Goal: Task Accomplishment & Management: Use online tool/utility

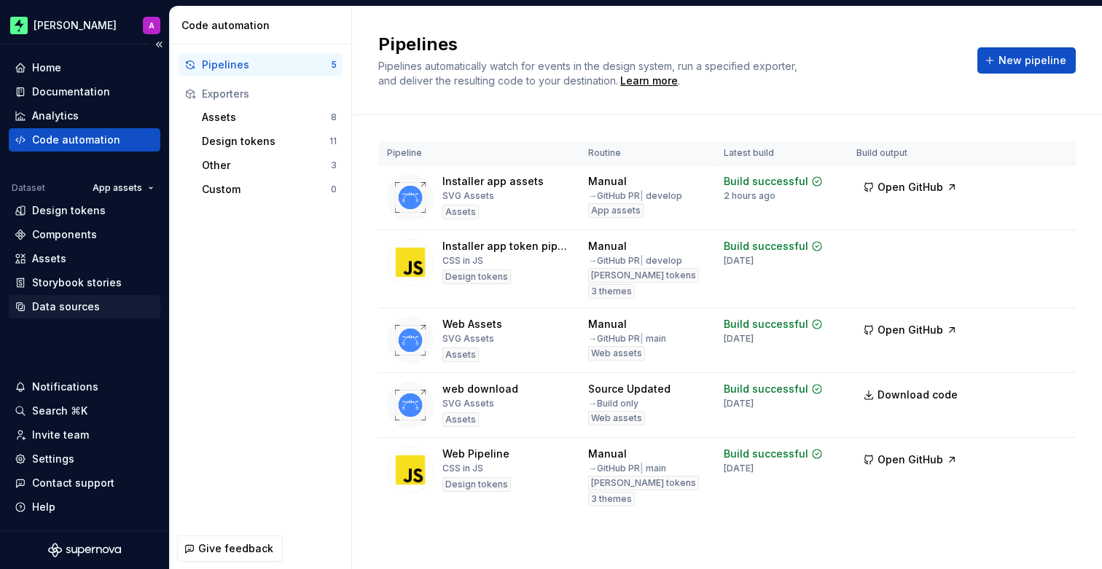
click at [76, 298] on div "Data sources" at bounding box center [85, 306] width 152 height 23
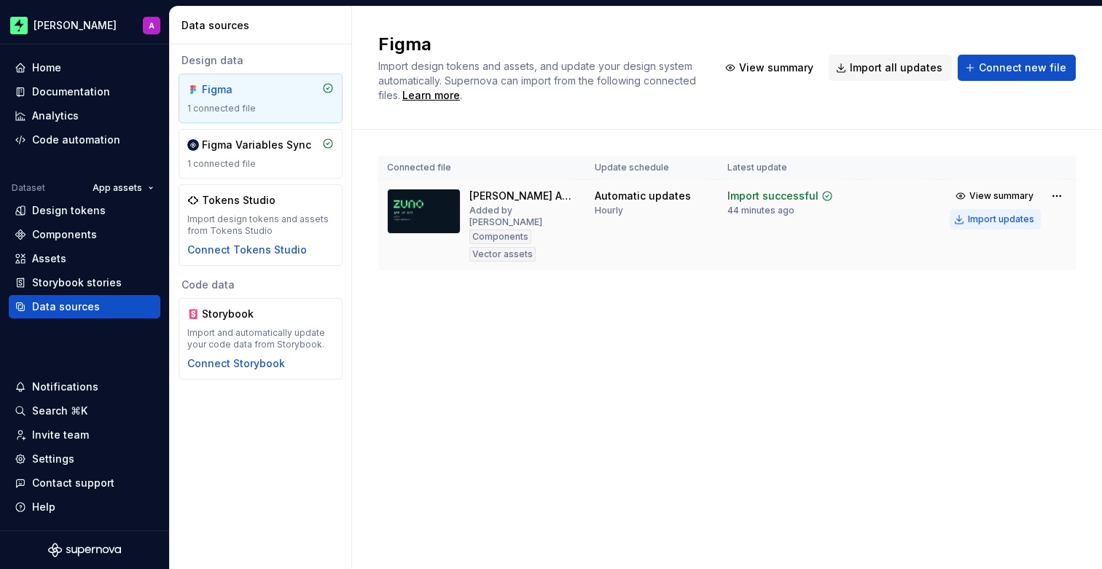
click at [986, 220] on div "Import updates" at bounding box center [1001, 220] width 66 height 12
click at [67, 259] on div "Assets" at bounding box center [85, 259] width 140 height 15
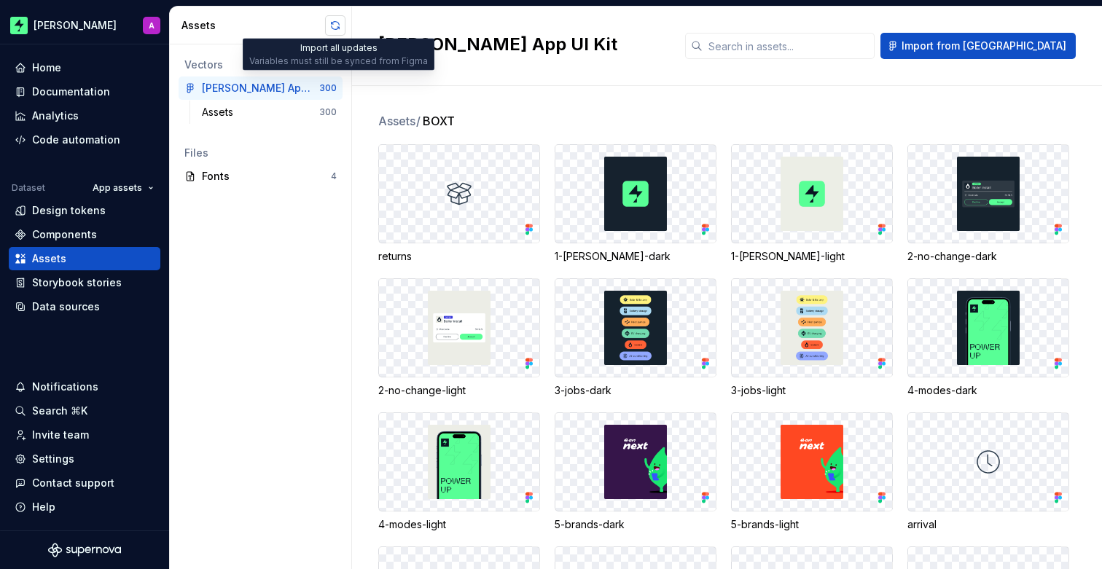
click at [332, 23] on button "button" at bounding box center [335, 25] width 20 height 20
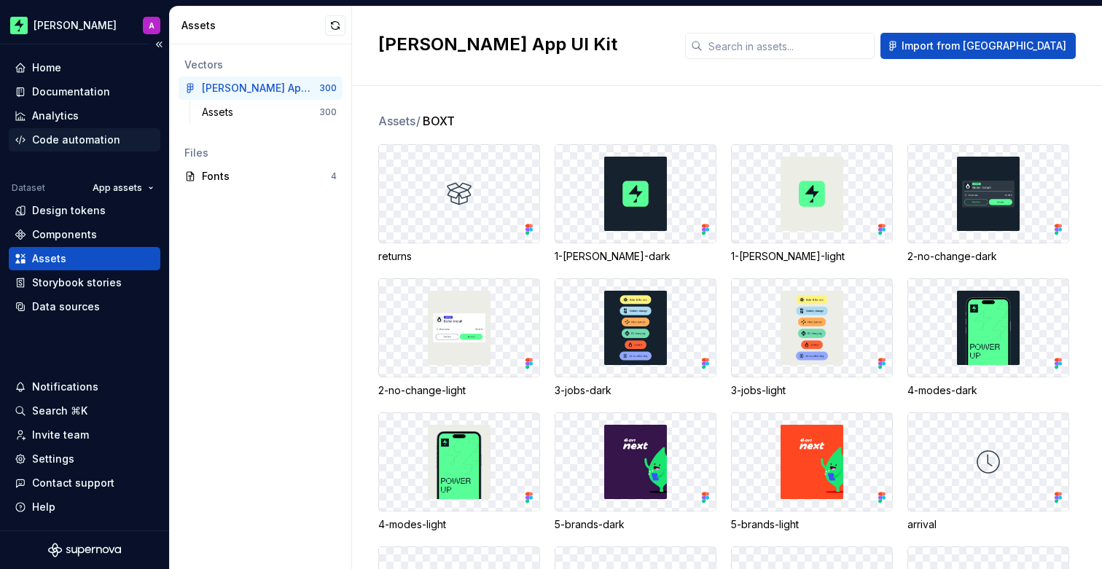
click at [84, 139] on div "Code automation" at bounding box center [76, 140] width 88 height 15
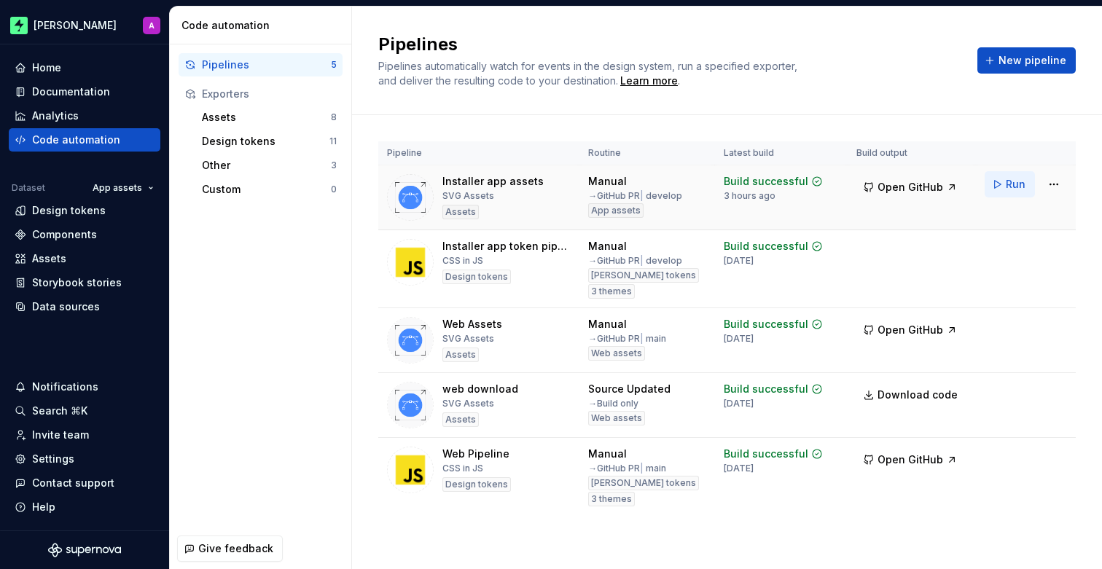
click at [1000, 178] on button "Run" at bounding box center [1010, 184] width 50 height 26
click at [67, 258] on div "Assets" at bounding box center [85, 259] width 140 height 15
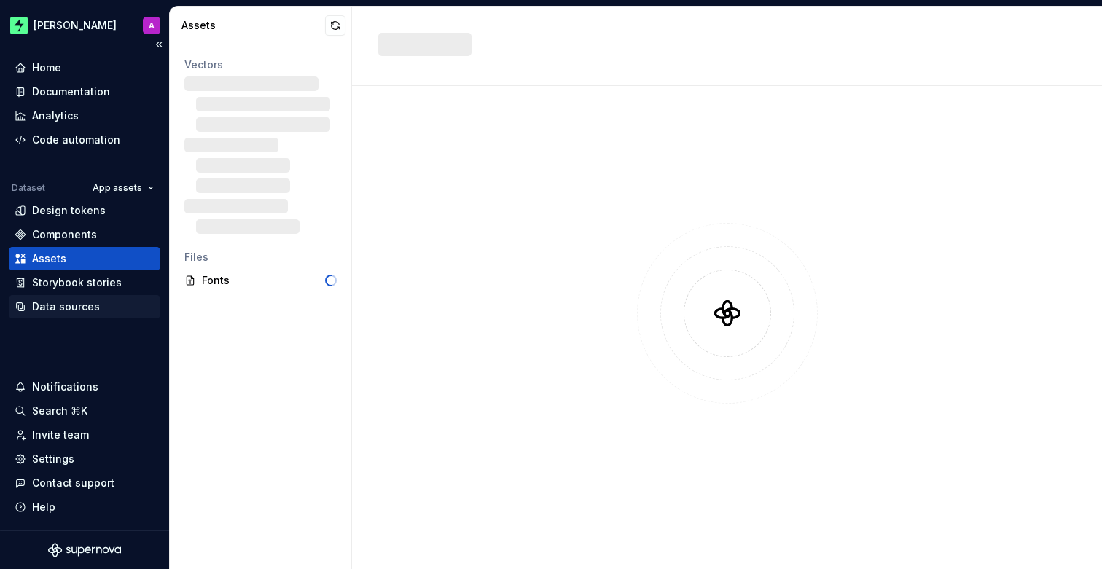
click at [82, 308] on div "Data sources" at bounding box center [66, 307] width 68 height 15
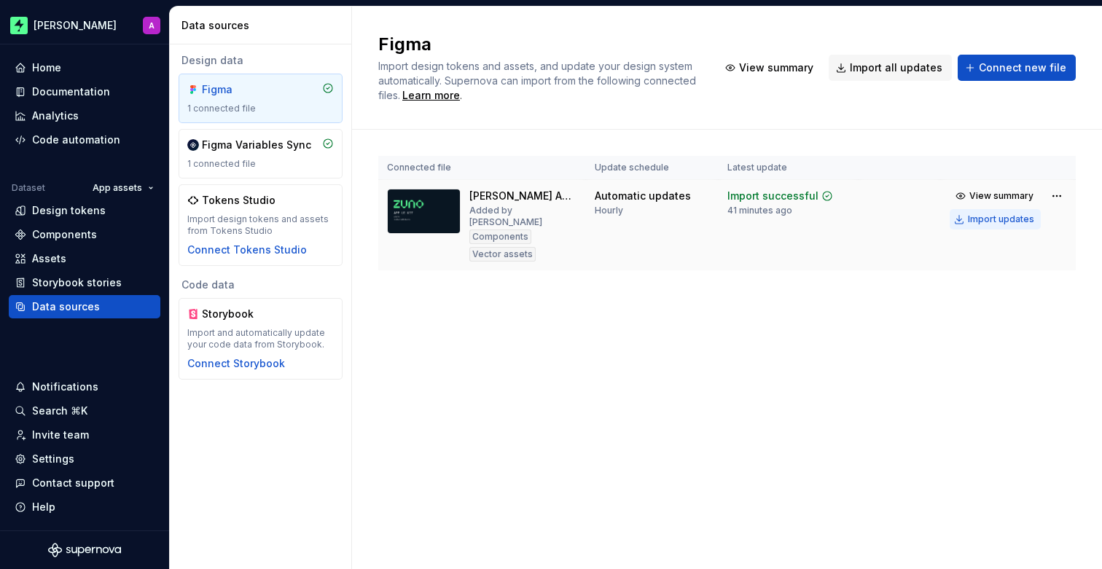
click at [986, 217] on div "Import updates" at bounding box center [1001, 220] width 66 height 12
click at [71, 257] on div "Assets" at bounding box center [85, 259] width 140 height 15
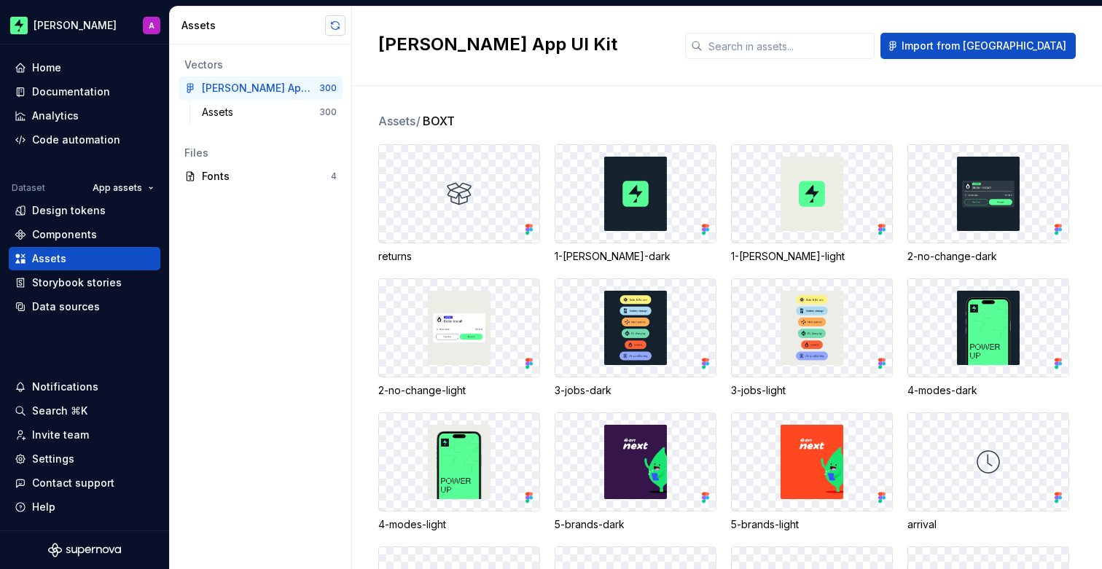
click at [334, 28] on button "button" at bounding box center [335, 25] width 20 height 20
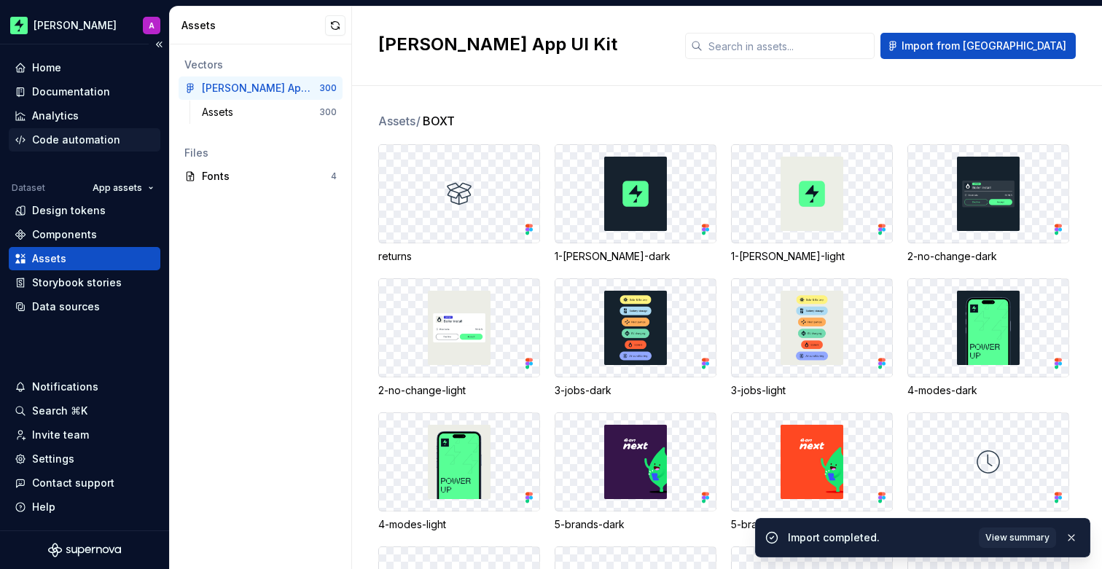
click at [81, 136] on div "Code automation" at bounding box center [76, 140] width 88 height 15
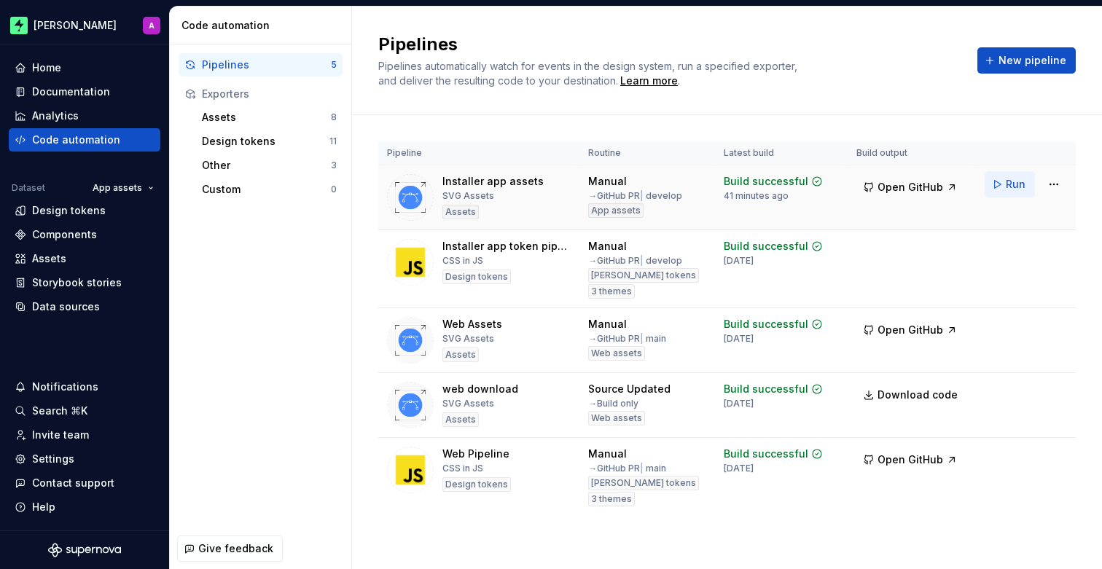
click at [1011, 183] on span "Run" at bounding box center [1016, 184] width 20 height 15
